Goal: Find specific page/section: Find specific page/section

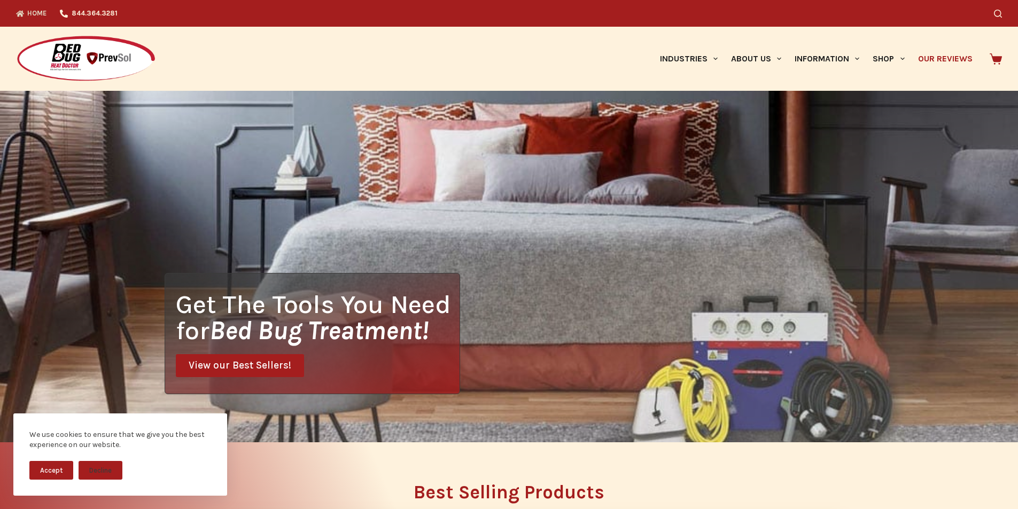
click at [916, 36] on link "Our Reviews" at bounding box center [945, 59] width 68 height 64
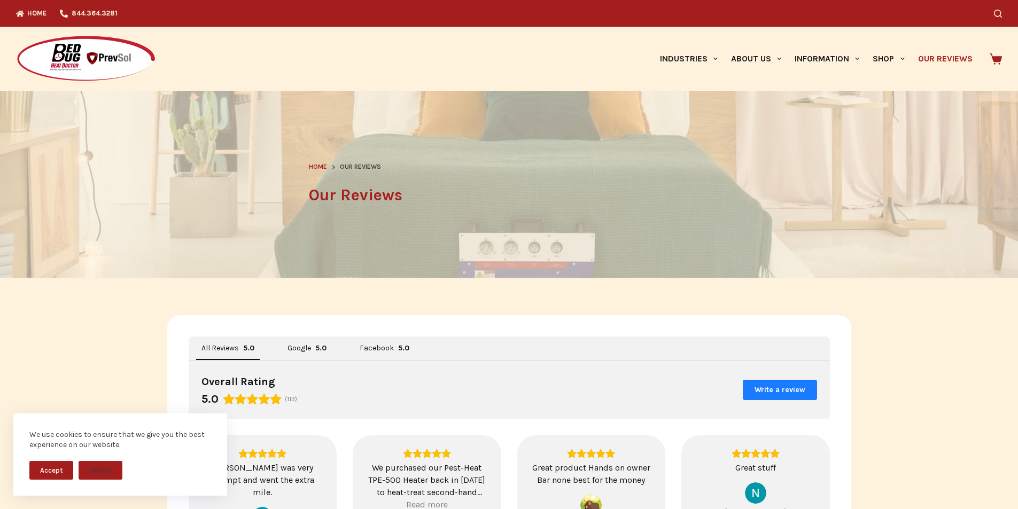
click at [995, 55] on icon at bounding box center [995, 58] width 12 height 11
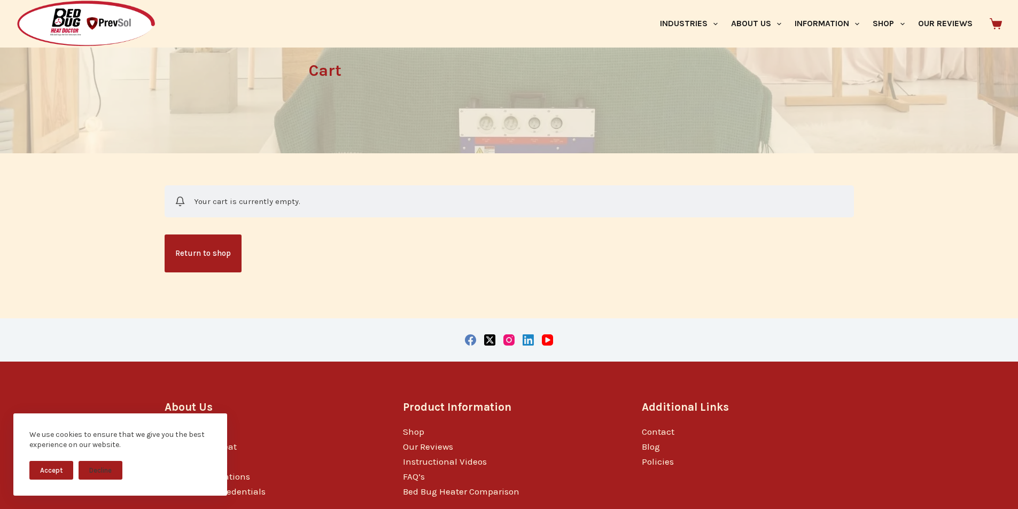
scroll to position [189, 0]
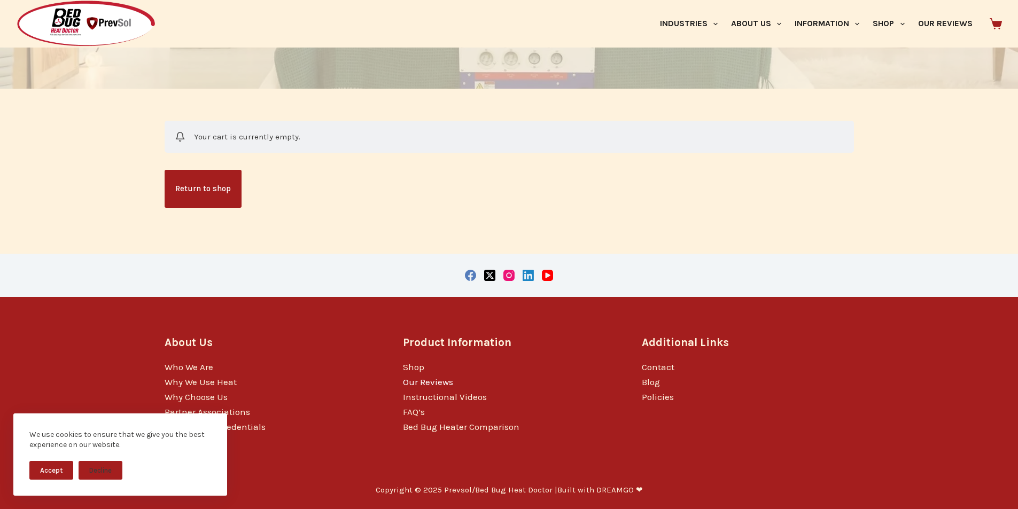
click at [409, 378] on link "Our Reviews" at bounding box center [428, 382] width 50 height 11
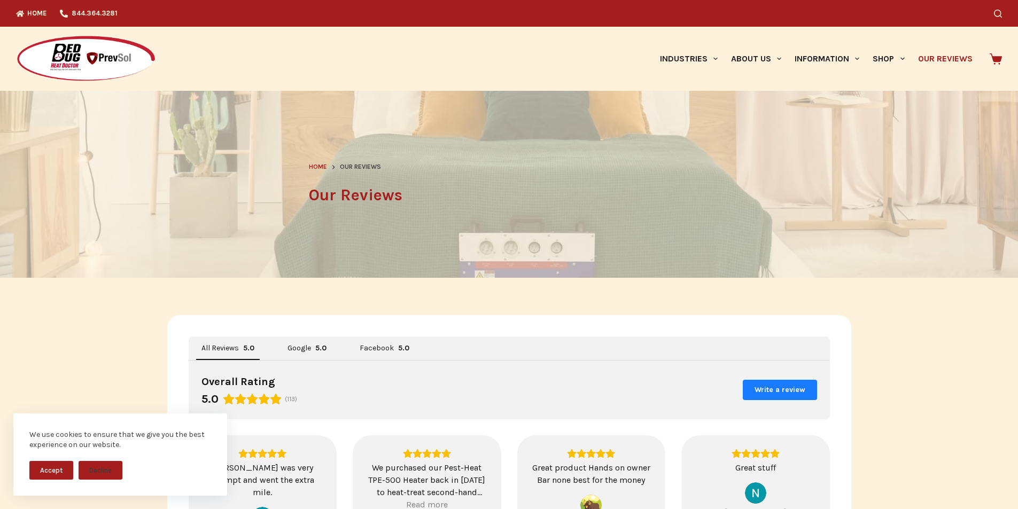
click at [995, 55] on icon at bounding box center [995, 58] width 12 height 11
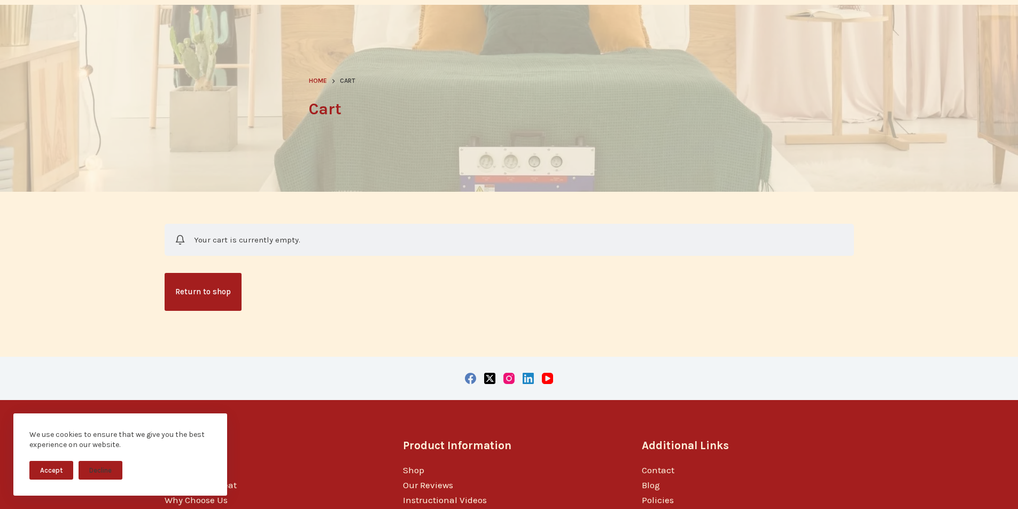
scroll to position [189, 0]
